Goal: Transaction & Acquisition: Book appointment/travel/reservation

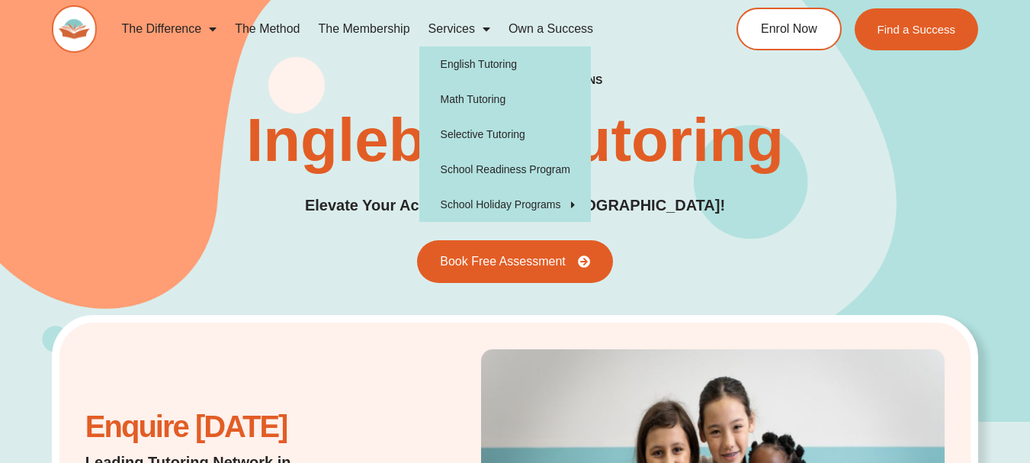
click at [455, 31] on link "Services" at bounding box center [459, 28] width 80 height 35
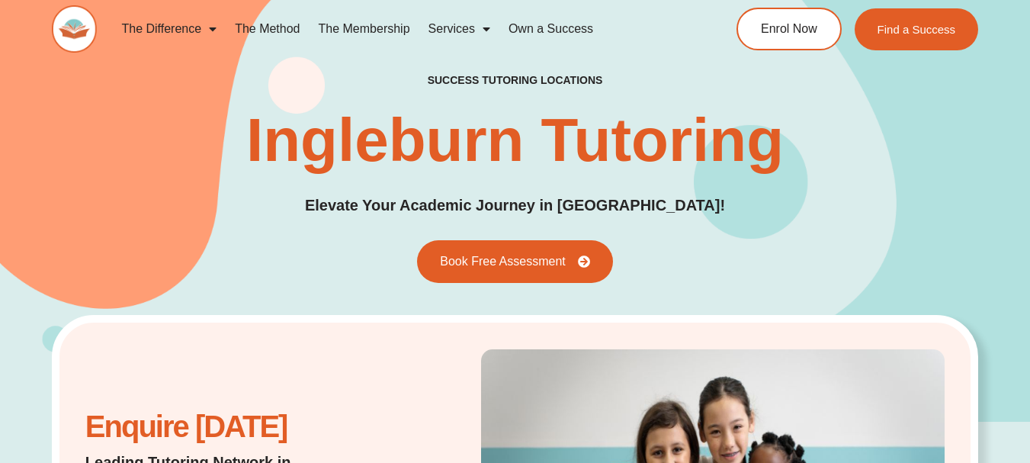
click at [455, 31] on link "Services" at bounding box center [459, 28] width 80 height 35
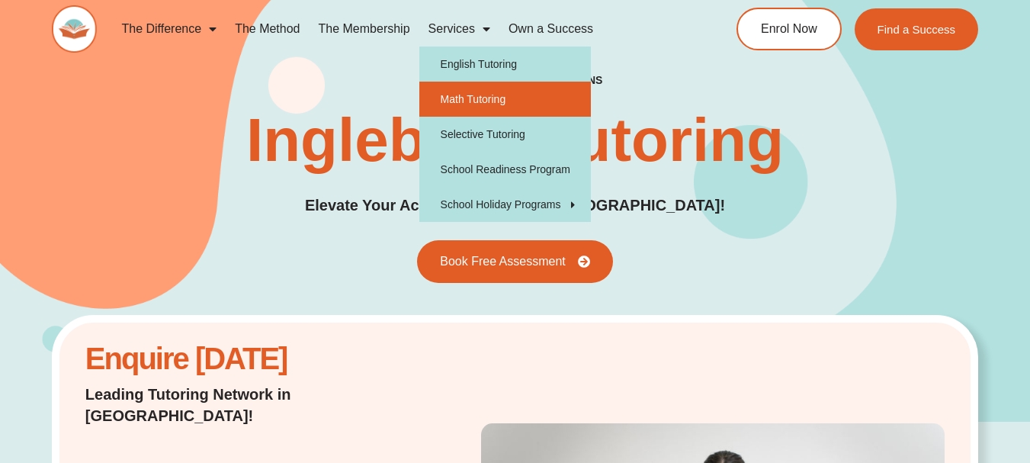
click at [465, 94] on link "Math Tutoring" at bounding box center [505, 99] width 172 height 35
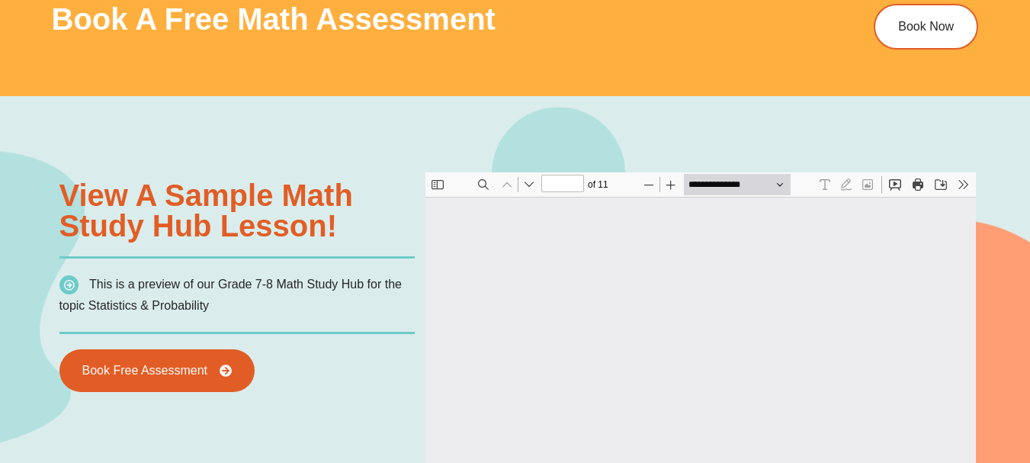
type input "*"
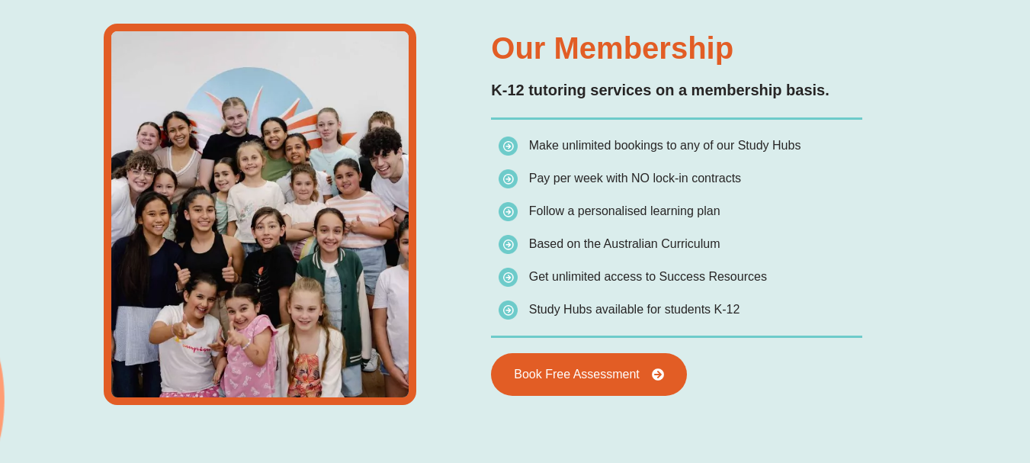
scroll to position [2035, 0]
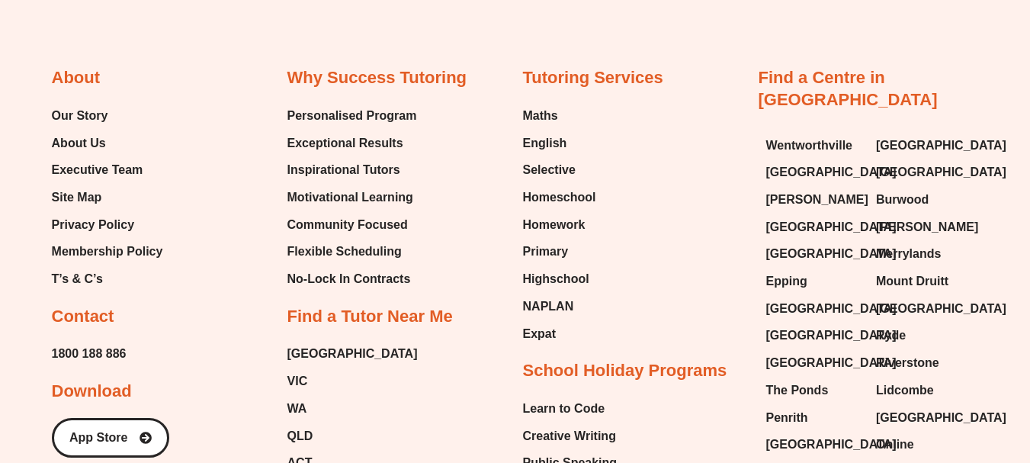
scroll to position [4921, 0]
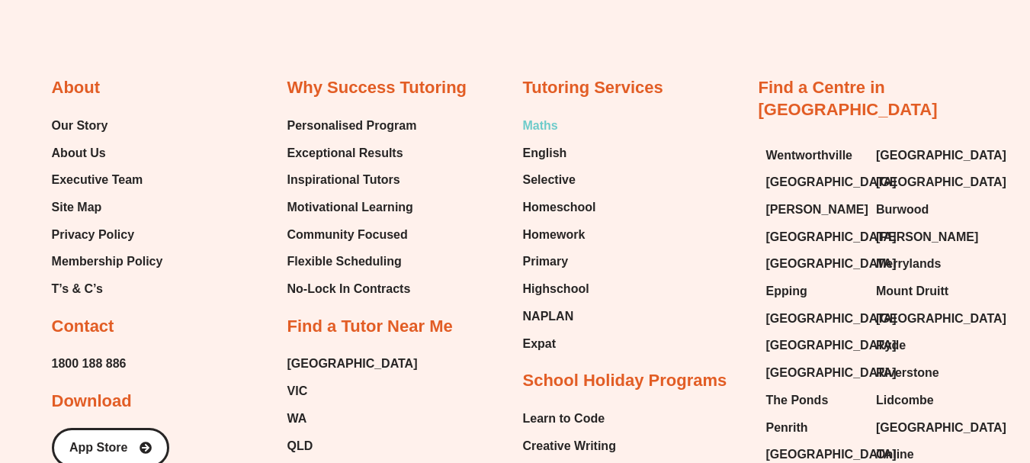
click at [543, 124] on span "Maths" at bounding box center [540, 125] width 35 height 23
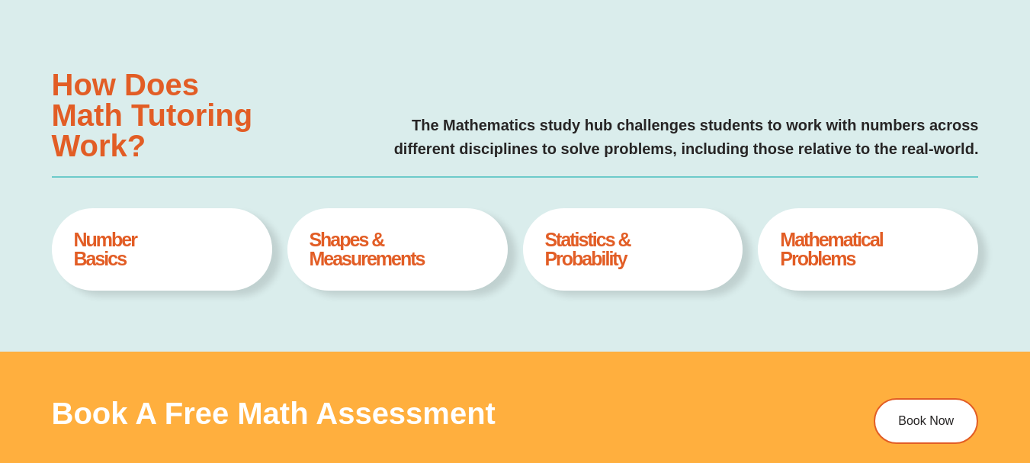
type input "*"
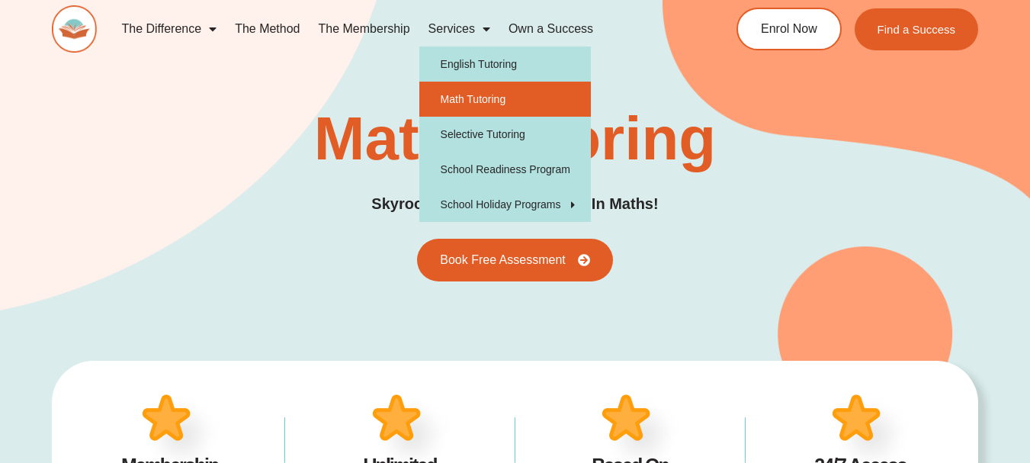
click at [455, 26] on link "Services" at bounding box center [459, 28] width 80 height 35
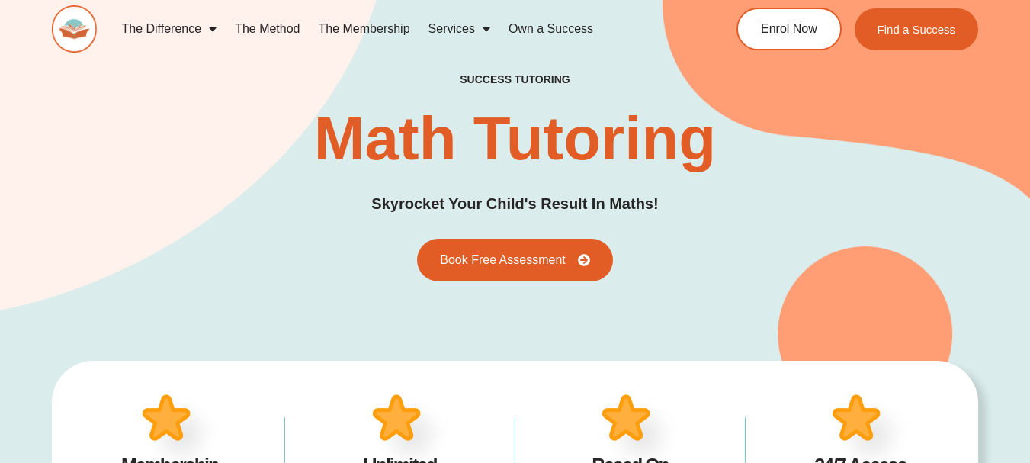
click at [455, 26] on link "Services" at bounding box center [459, 28] width 80 height 35
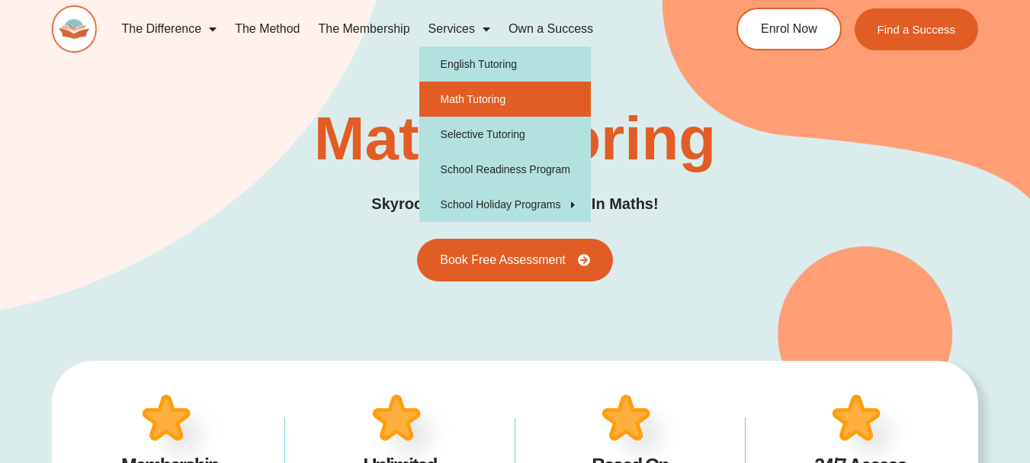
click at [509, 99] on link "Math Tutoring" at bounding box center [505, 99] width 172 height 35
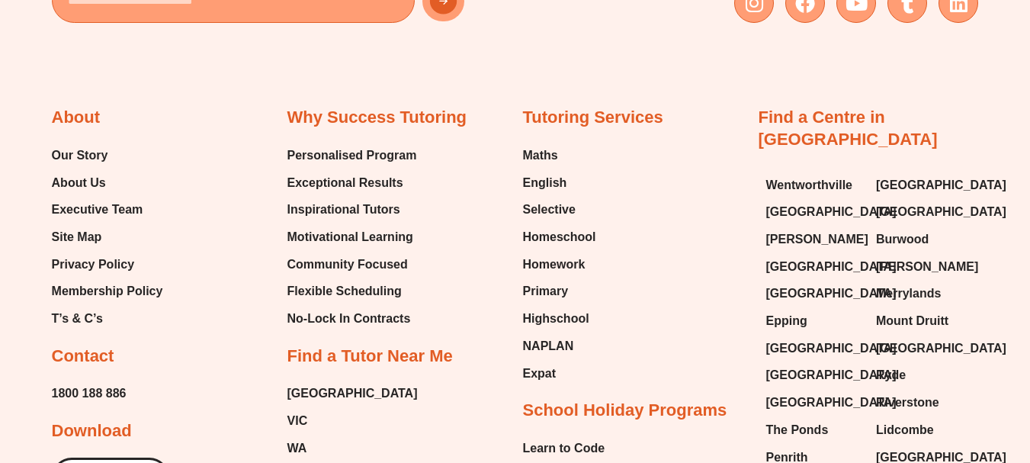
scroll to position [4881, 0]
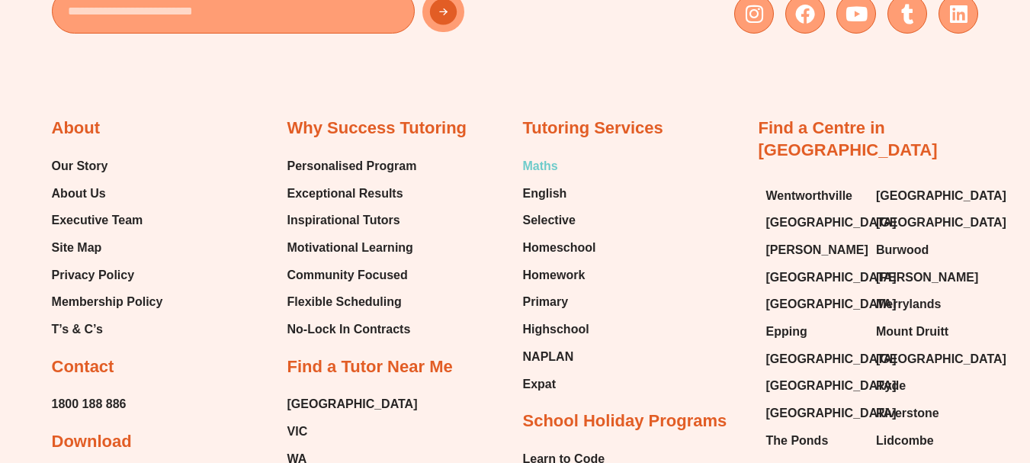
click at [541, 166] on span "Maths" at bounding box center [540, 166] width 35 height 23
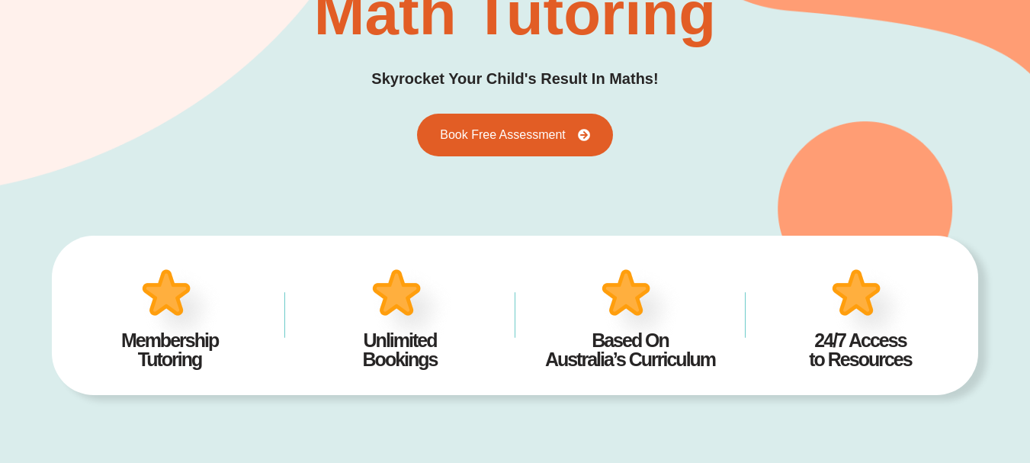
scroll to position [167, 0]
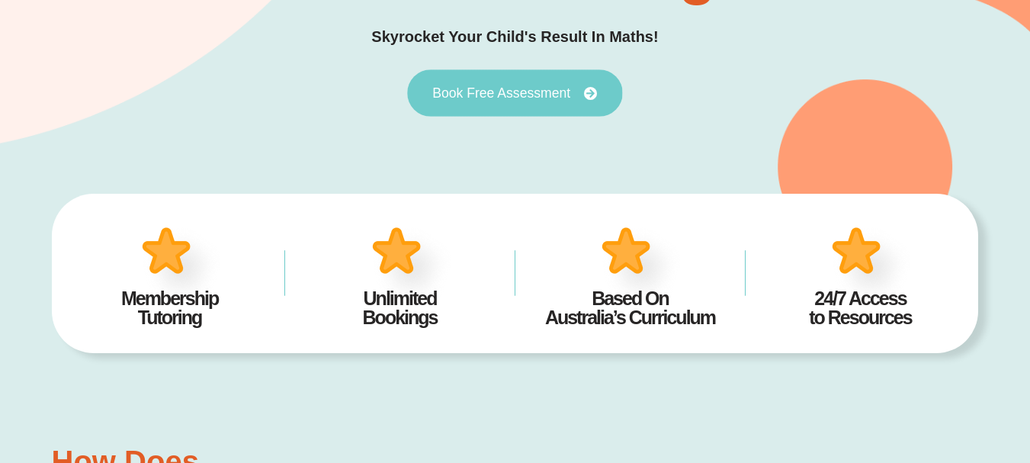
click at [493, 90] on span "Book Free Assessment" at bounding box center [501, 94] width 138 height 14
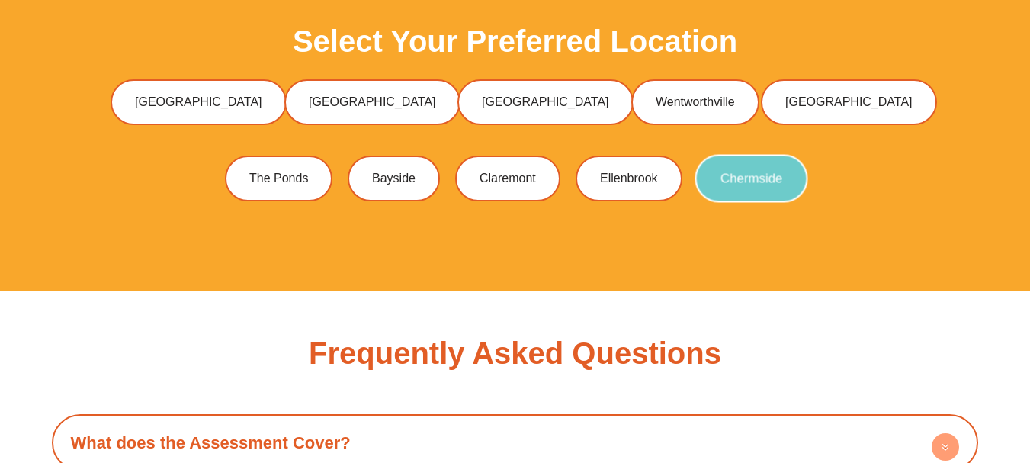
scroll to position [3920, 0]
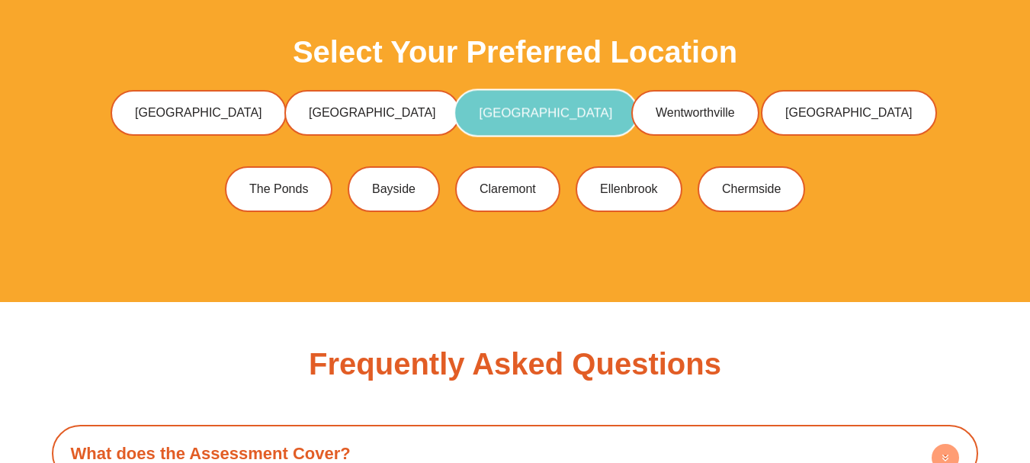
click at [517, 107] on span "[GEOGRAPHIC_DATA]" at bounding box center [545, 112] width 133 height 13
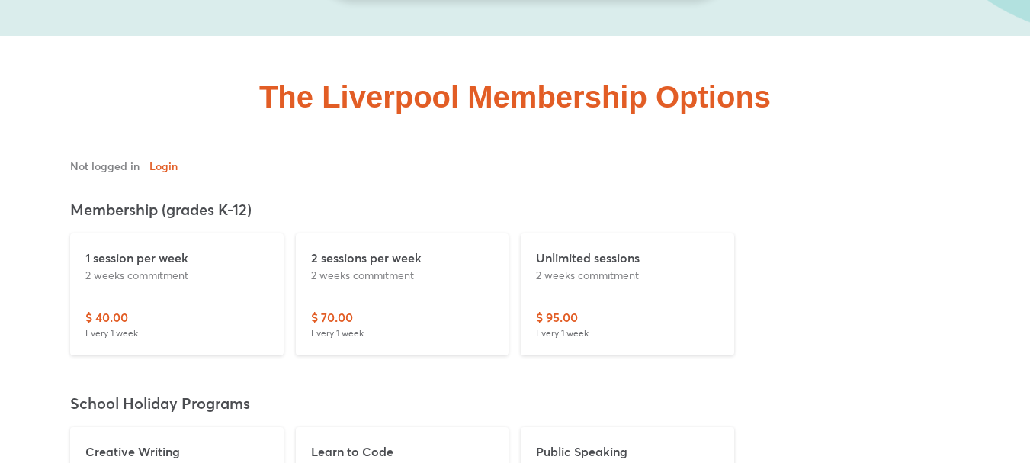
scroll to position [3599, 0]
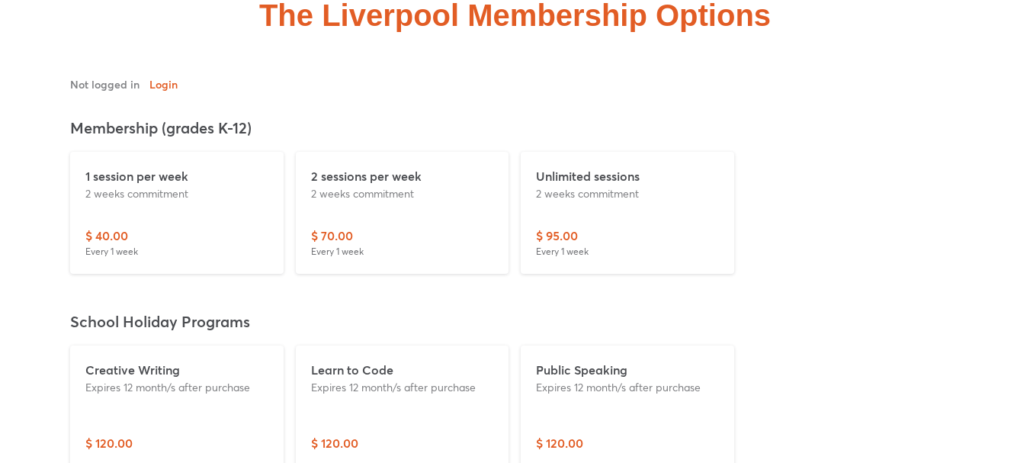
click at [564, 76] on div "Not logged in Login Log out" at bounding box center [515, 84] width 891 height 16
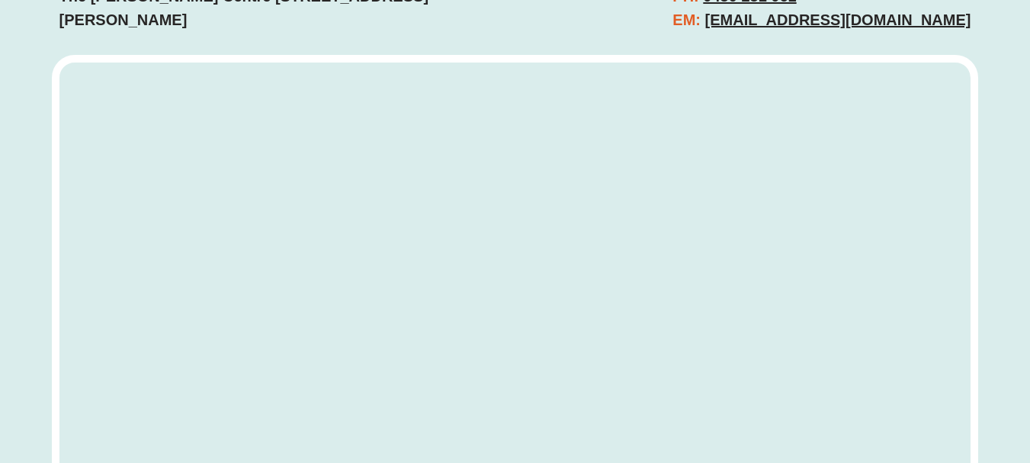
scroll to position [5694, 0]
